Goal: Task Accomplishment & Management: Complete application form

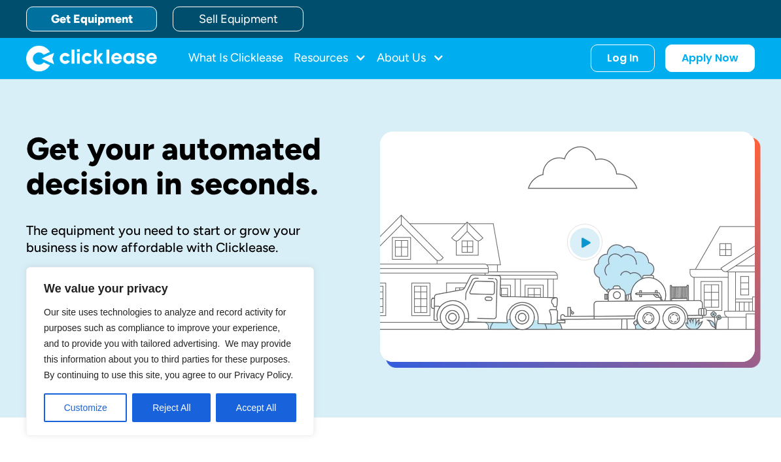
click at [289, 405] on button "Accept All" at bounding box center [256, 407] width 80 height 29
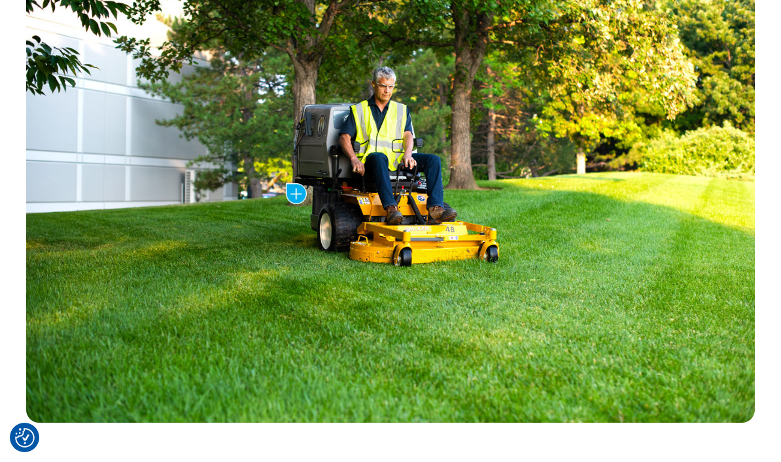
scroll to position [719, 0]
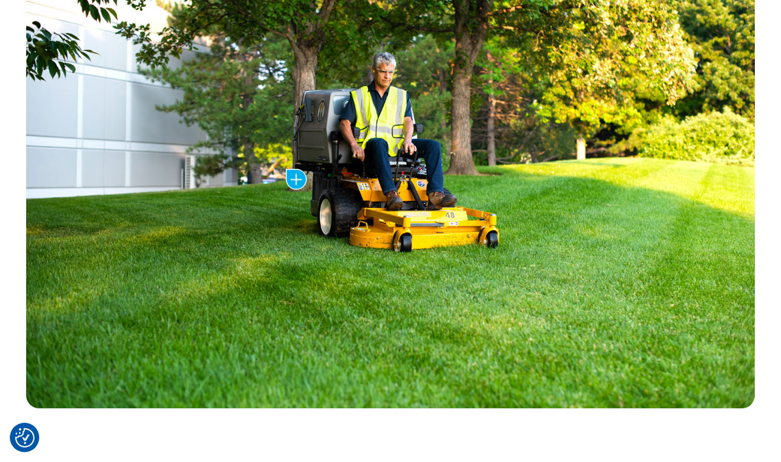
click at [287, 181] on img at bounding box center [296, 179] width 21 height 21
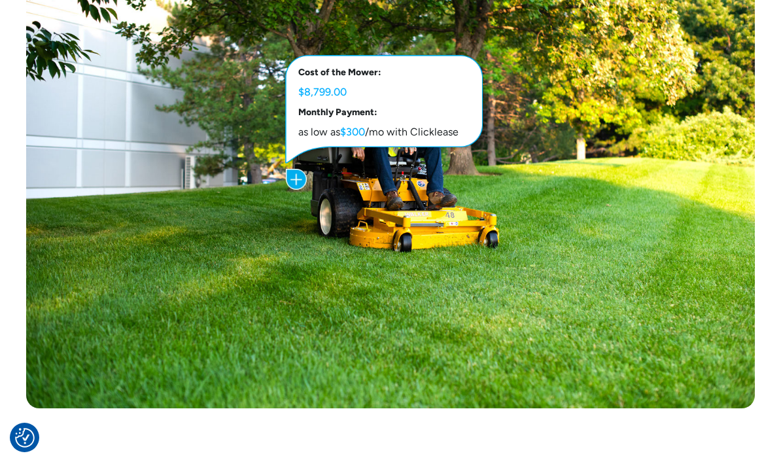
click at [284, 178] on img at bounding box center [390, 164] width 729 height 487
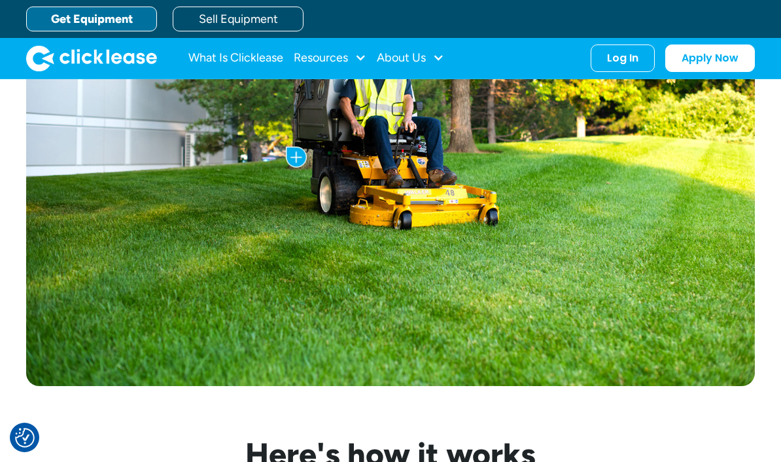
scroll to position [737, 0]
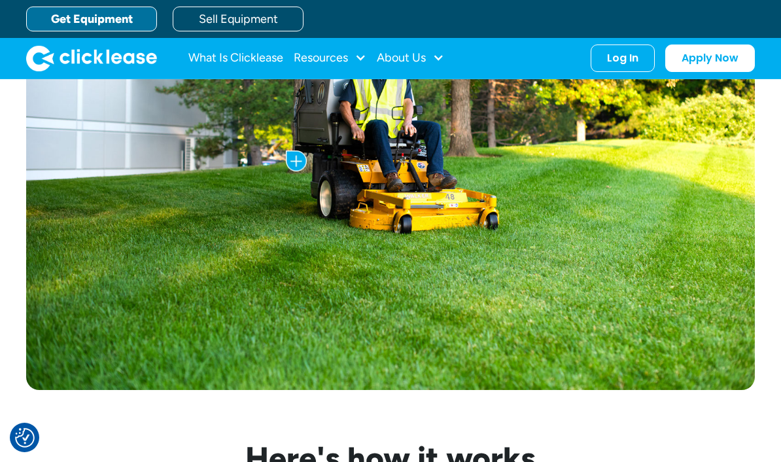
click at [283, 162] on img at bounding box center [390, 146] width 729 height 487
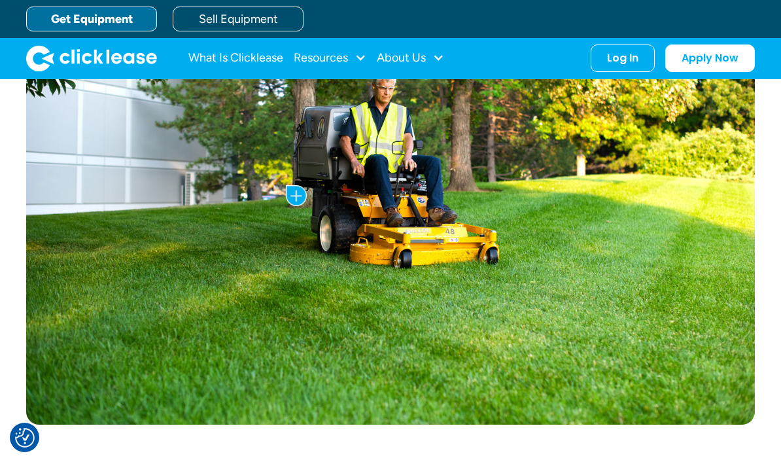
scroll to position [686, 0]
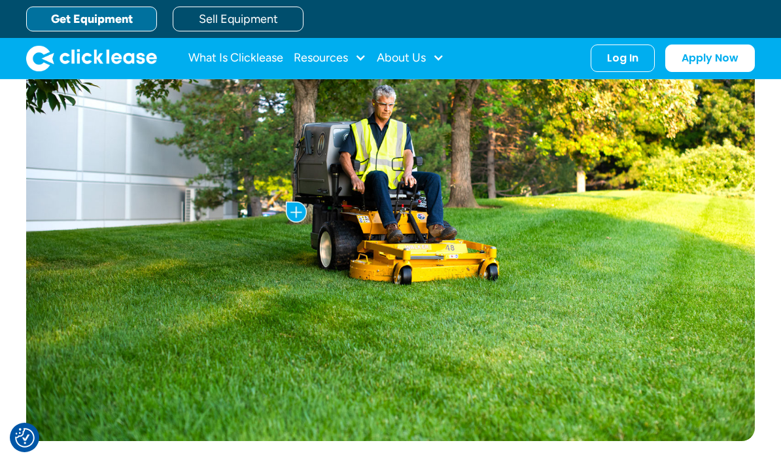
click at [279, 186] on img at bounding box center [390, 197] width 729 height 487
click at [291, 209] on img at bounding box center [296, 212] width 21 height 21
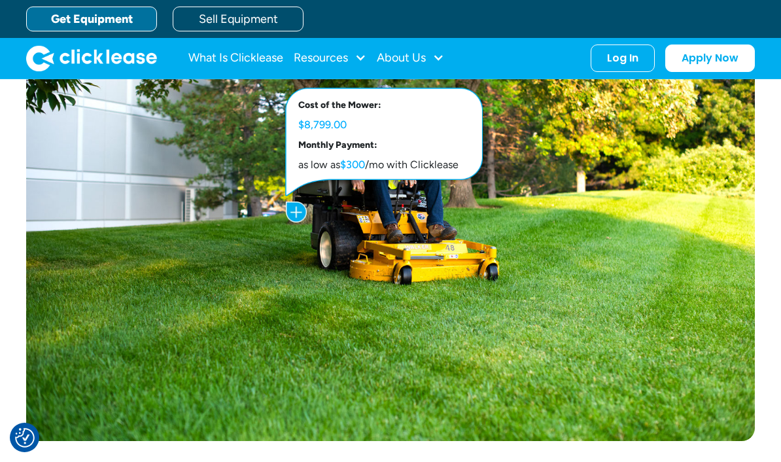
click at [287, 208] on img at bounding box center [296, 212] width 21 height 21
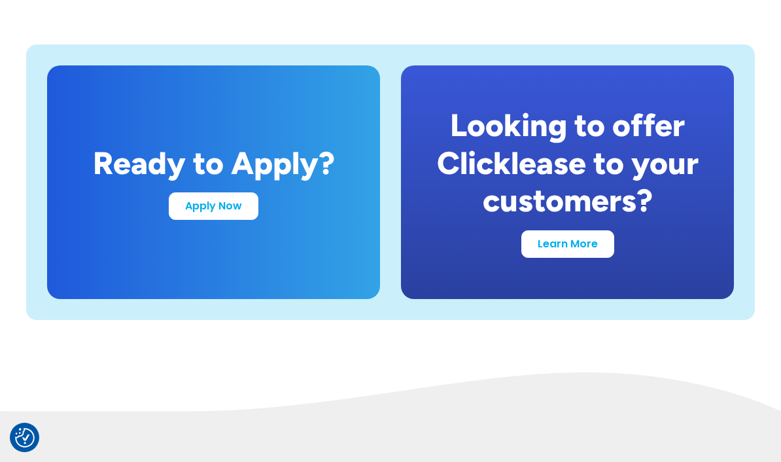
scroll to position [2505, 0]
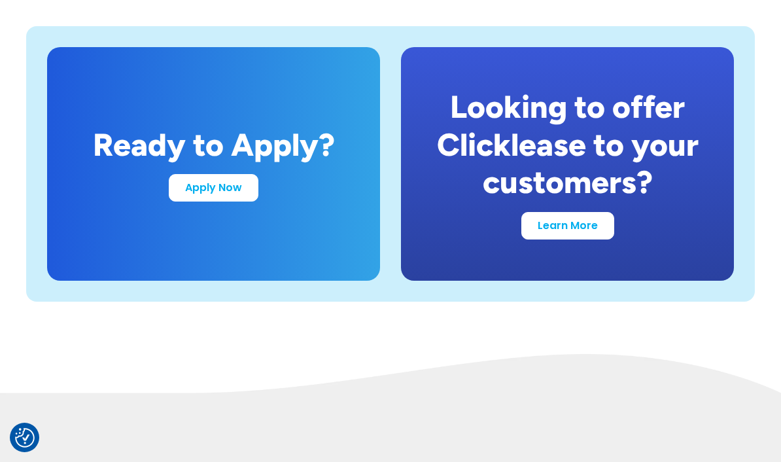
click at [181, 192] on link "Apply Now" at bounding box center [214, 187] width 90 height 27
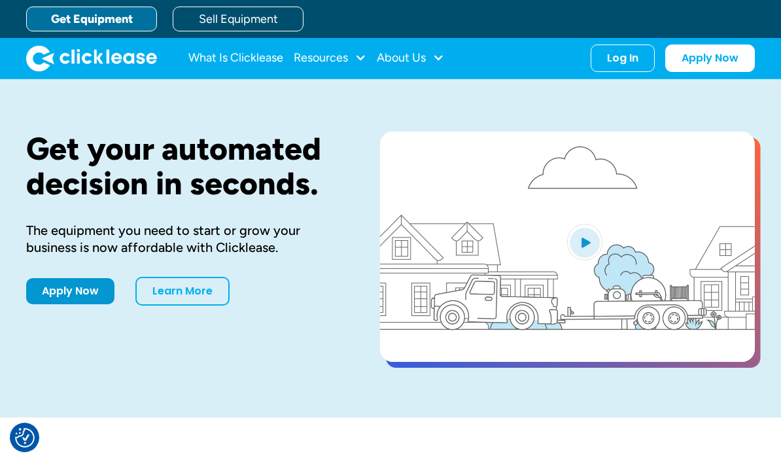
click at [84, 291] on link "Apply Now" at bounding box center [70, 291] width 88 height 26
